Goal: Information Seeking & Learning: Understand process/instructions

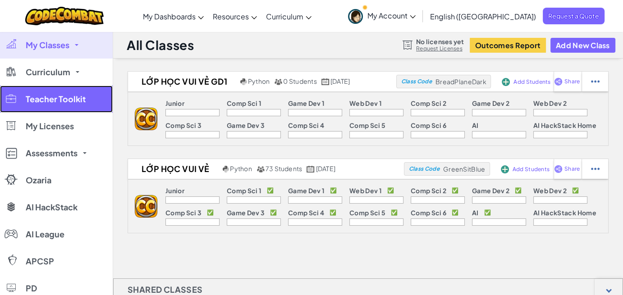
click at [53, 102] on span "Teacher Toolkit" at bounding box center [56, 99] width 60 height 8
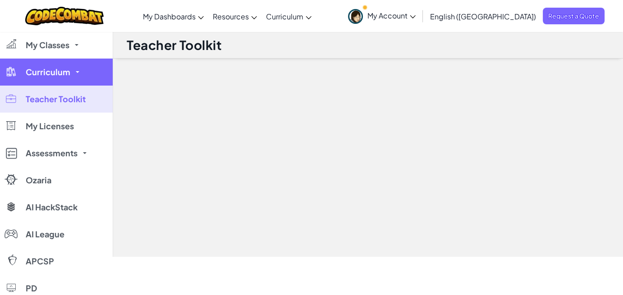
click at [59, 73] on span "Curriculum" at bounding box center [48, 72] width 45 height 8
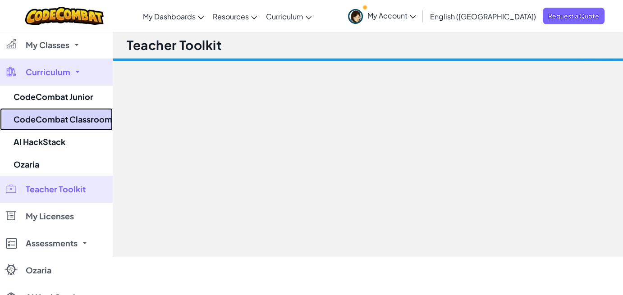
click at [56, 125] on link "CodeCombat Classroom" at bounding box center [56, 119] width 113 height 23
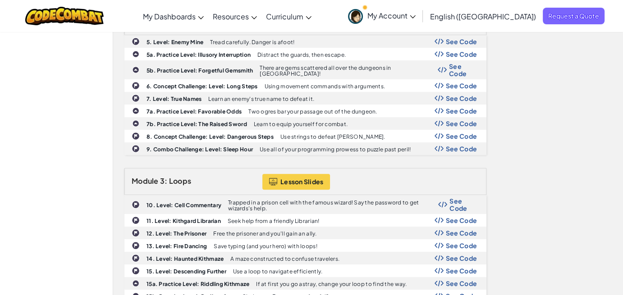
scroll to position [586, 0]
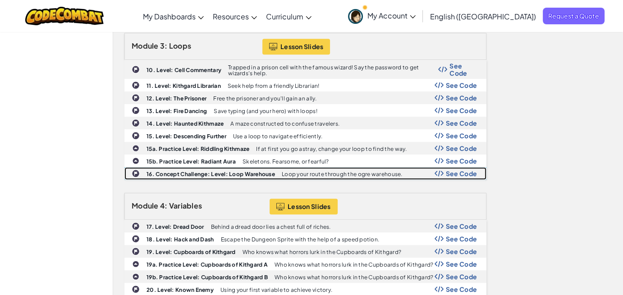
click at [187, 171] on b "16. Concept Challenge: Level: Loop Warehouse" at bounding box center [210, 174] width 128 height 7
